Goal: Find specific page/section: Find specific page/section

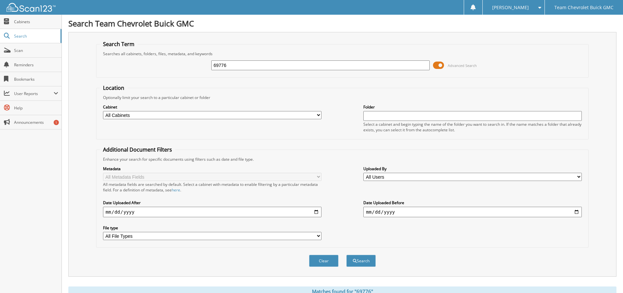
drag, startPoint x: 244, startPoint y: 62, endPoint x: 181, endPoint y: 72, distance: 63.5
click at [181, 72] on div "69776 Advanced Search" at bounding box center [342, 66] width 485 height 18
drag, startPoint x: 196, startPoint y: 69, endPoint x: 185, endPoint y: 72, distance: 11.5
click at [185, 72] on div "69776 Advanced Search" at bounding box center [342, 66] width 485 height 18
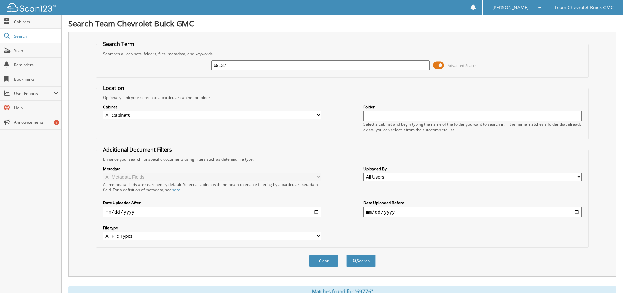
type input "69137"
click at [441, 65] on span at bounding box center [438, 65] width 11 height 10
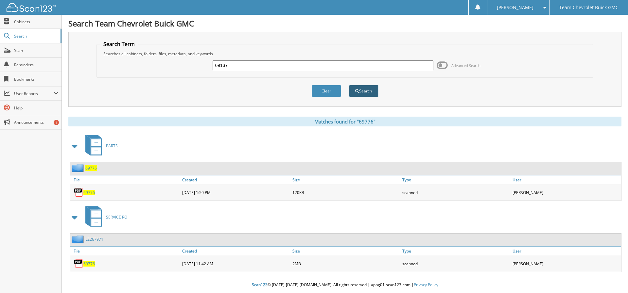
click at [356, 93] on span "submit" at bounding box center [357, 91] width 4 height 4
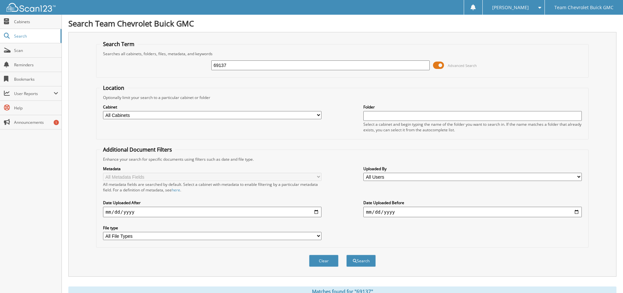
scroll to position [169, 0]
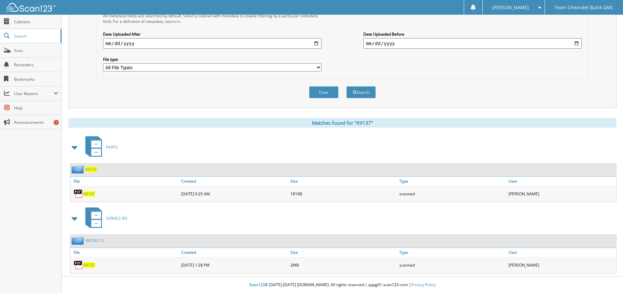
click at [90, 195] on span "69137" at bounding box center [88, 194] width 11 height 6
